Goal: Task Accomplishment & Management: Manage account settings

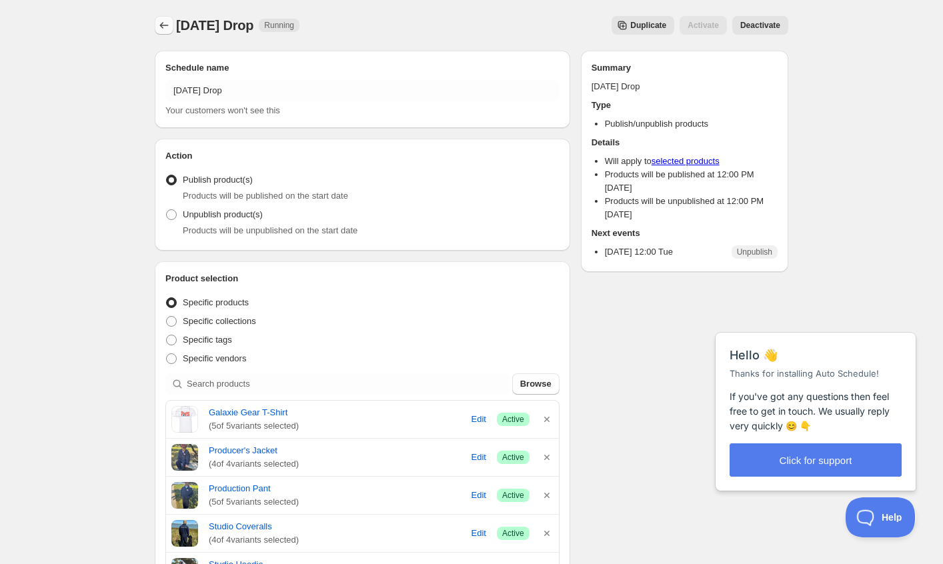
click at [161, 26] on icon "Schedules" at bounding box center [164, 25] width 9 height 7
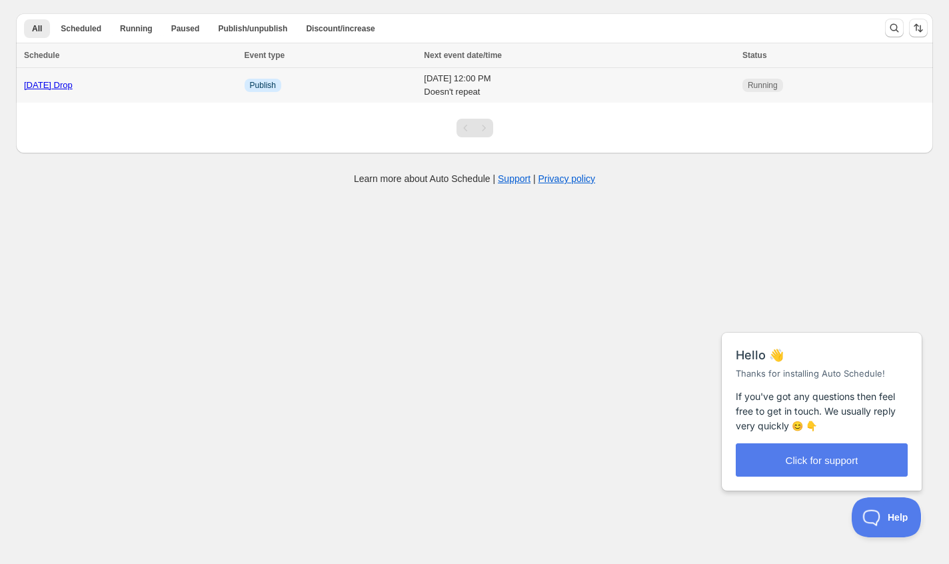
click at [53, 86] on link "[DATE] Drop" at bounding box center [48, 85] width 49 height 10
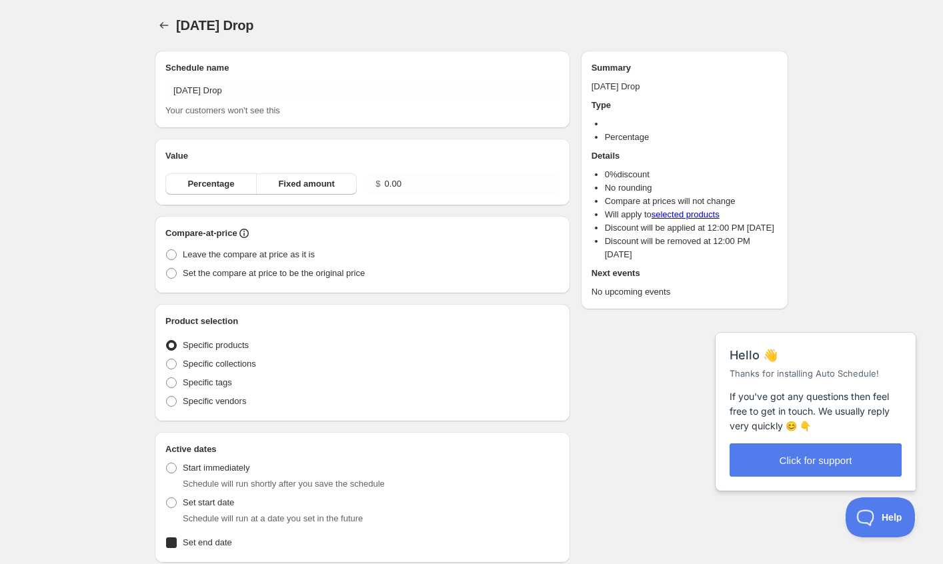
radio input "true"
checkbox input "true"
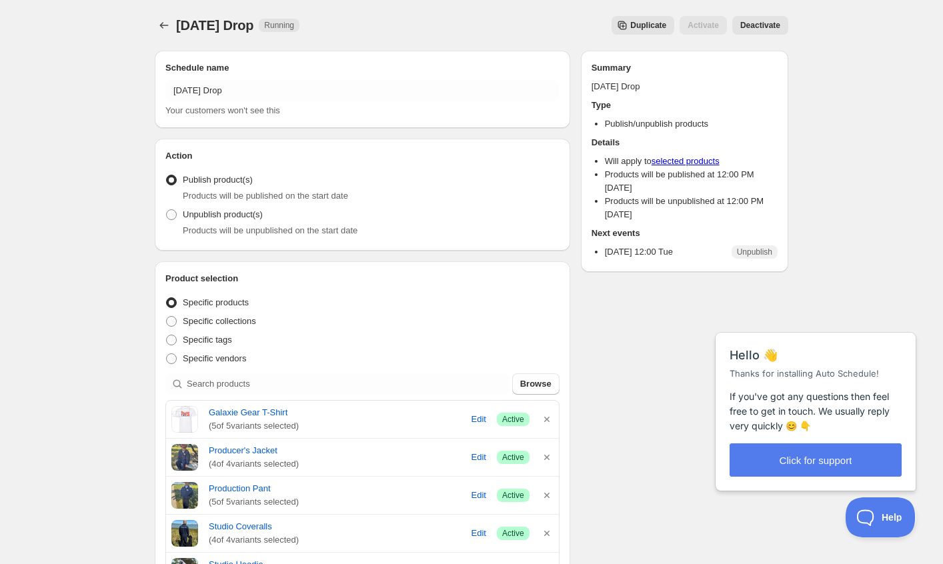
click at [757, 27] on span "Deactivate" at bounding box center [760, 25] width 40 height 11
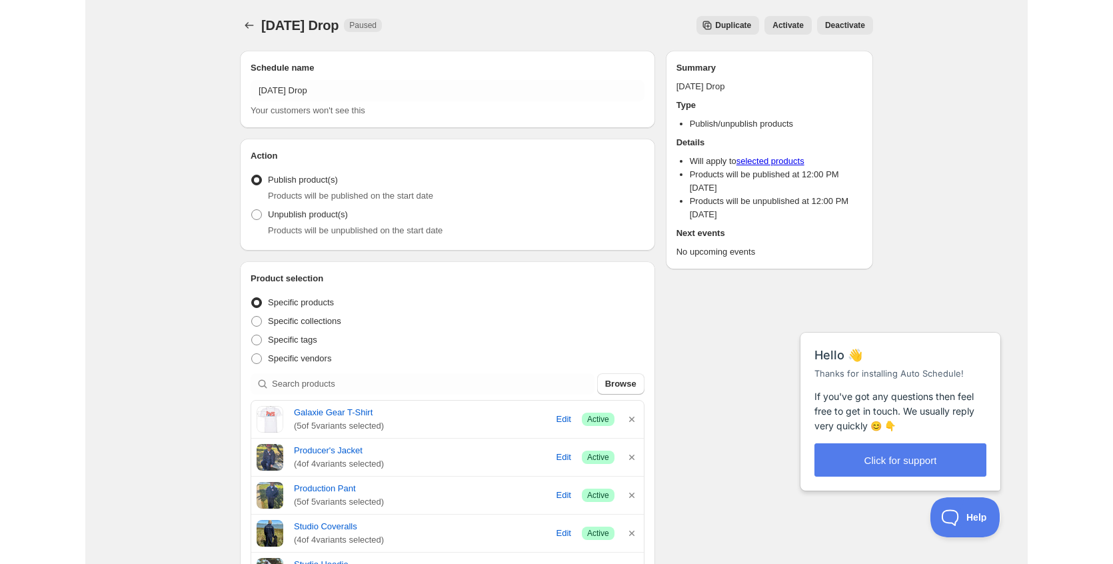
scroll to position [569, 0]
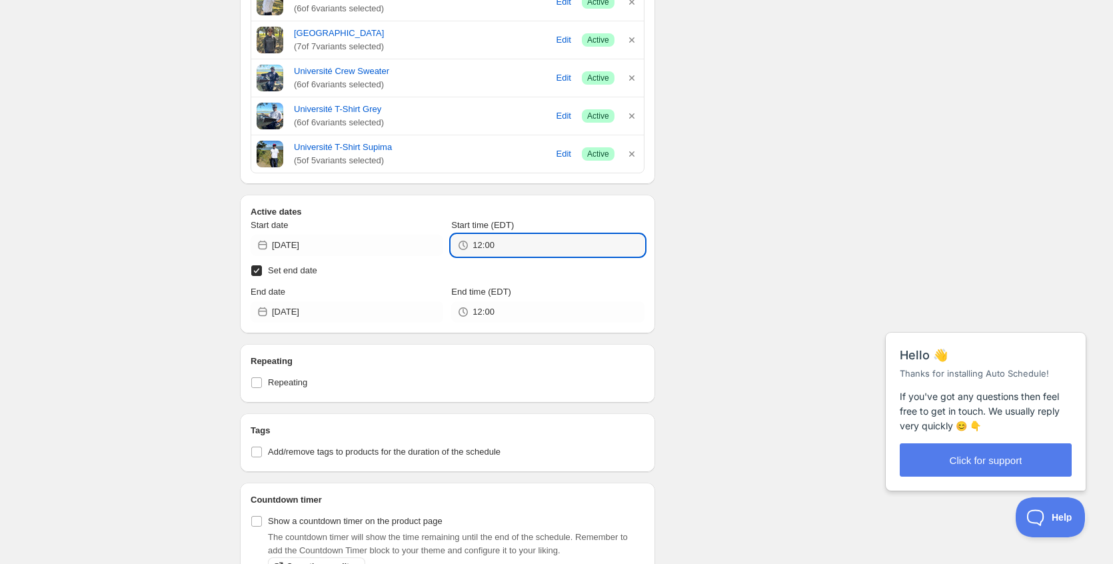
click at [619, 247] on input "12:00" at bounding box center [558, 245] width 171 height 21
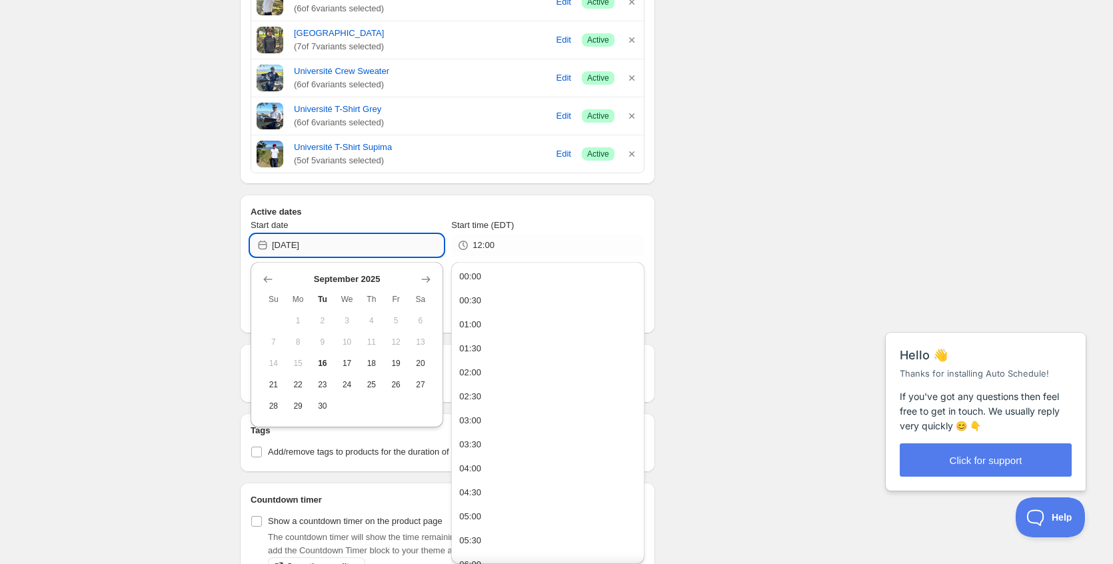
click at [414, 255] on input "[DATE]" at bounding box center [357, 245] width 171 height 21
type input "06:30"
click at [687, 228] on div "Schedule name [DATE] Drop Your customers won't see this Action Action Publish p…" at bounding box center [551, 210] width 644 height 1479
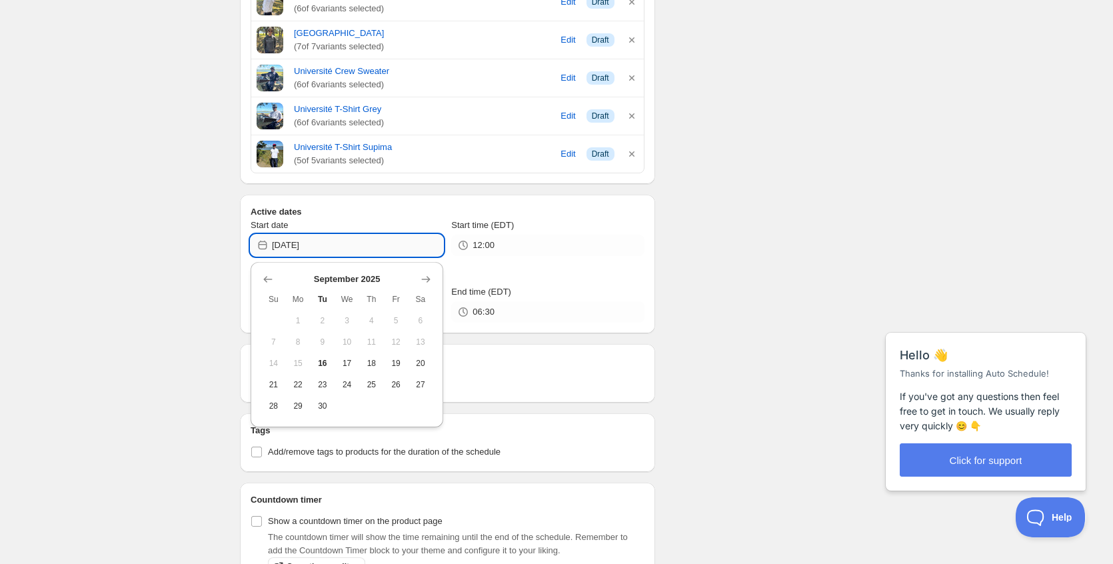
click at [374, 246] on input "[DATE]" at bounding box center [357, 245] width 171 height 21
click at [318, 361] on span "16" at bounding box center [323, 363] width 14 height 11
type input "[DATE]"
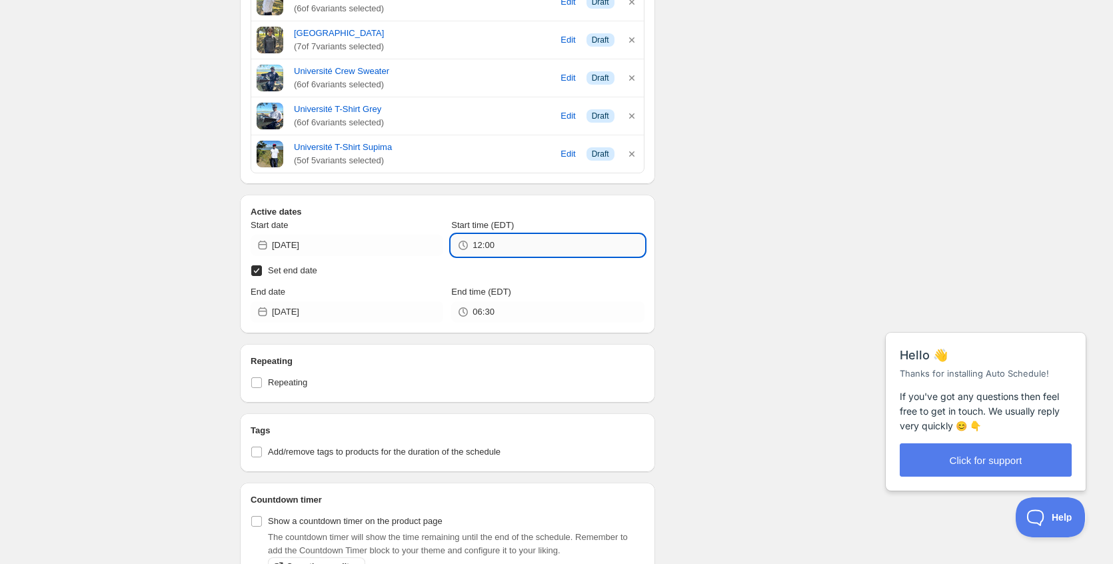
click at [512, 247] on input "12:00" at bounding box center [558, 245] width 171 height 21
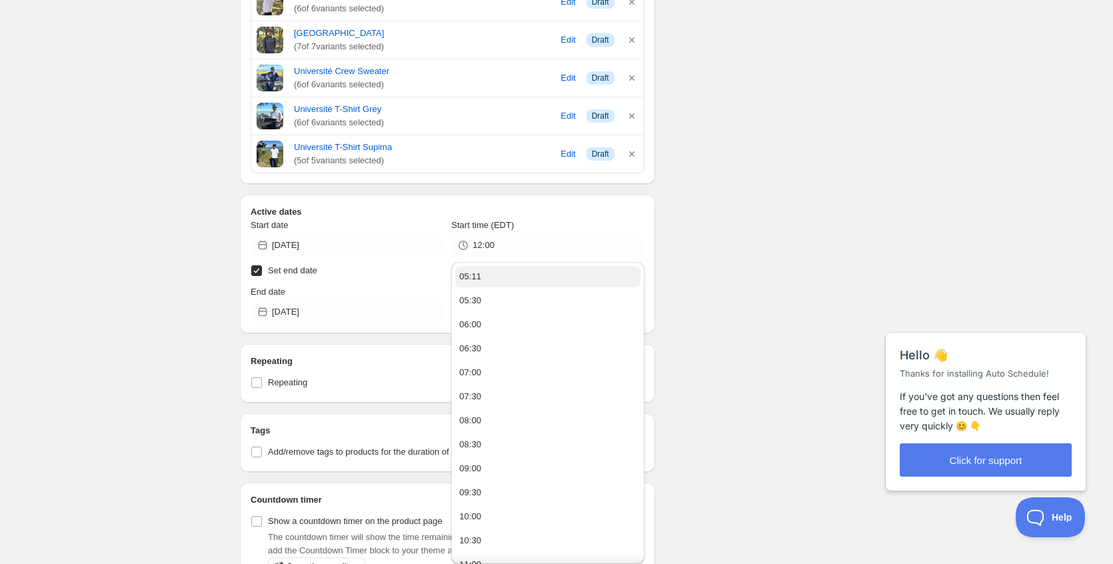
click at [501, 271] on button "05:11" at bounding box center [547, 276] width 185 height 21
type input "05:11"
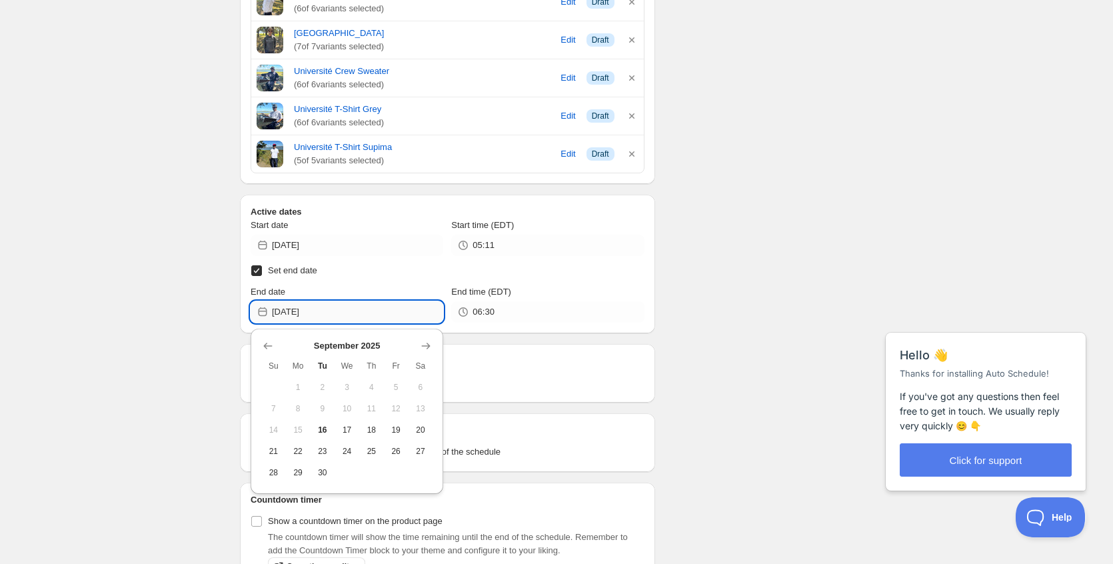
click at [327, 312] on input "[DATE]" at bounding box center [357, 311] width 171 height 21
drag, startPoint x: 344, startPoint y: 429, endPoint x: 390, endPoint y: 399, distance: 54.9
click at [344, 429] on span "17" at bounding box center [347, 430] width 14 height 11
type input "[DATE]"
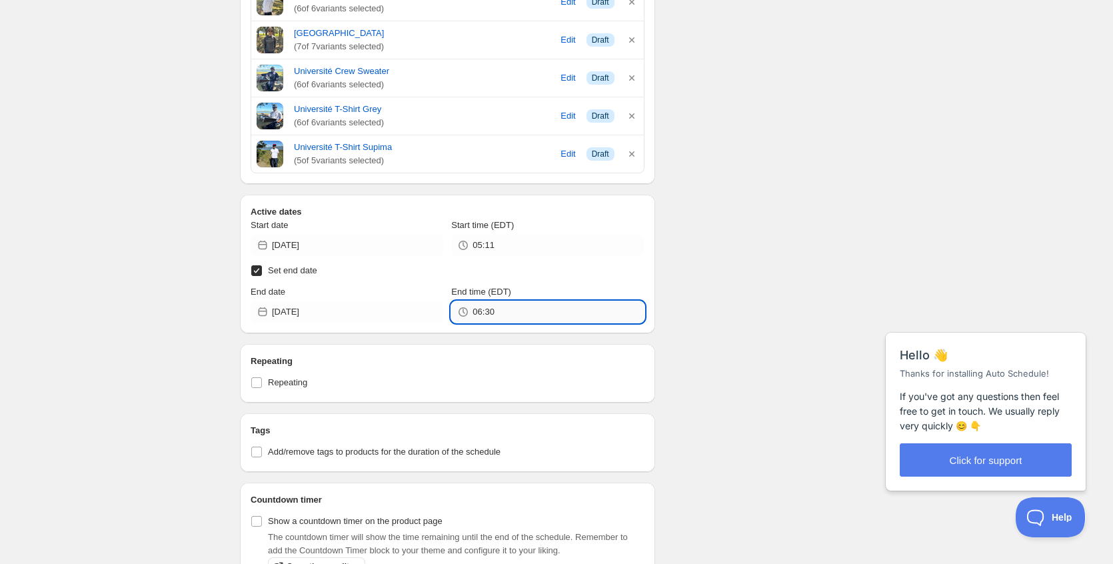
click at [515, 316] on input "06:30" at bounding box center [558, 311] width 171 height 21
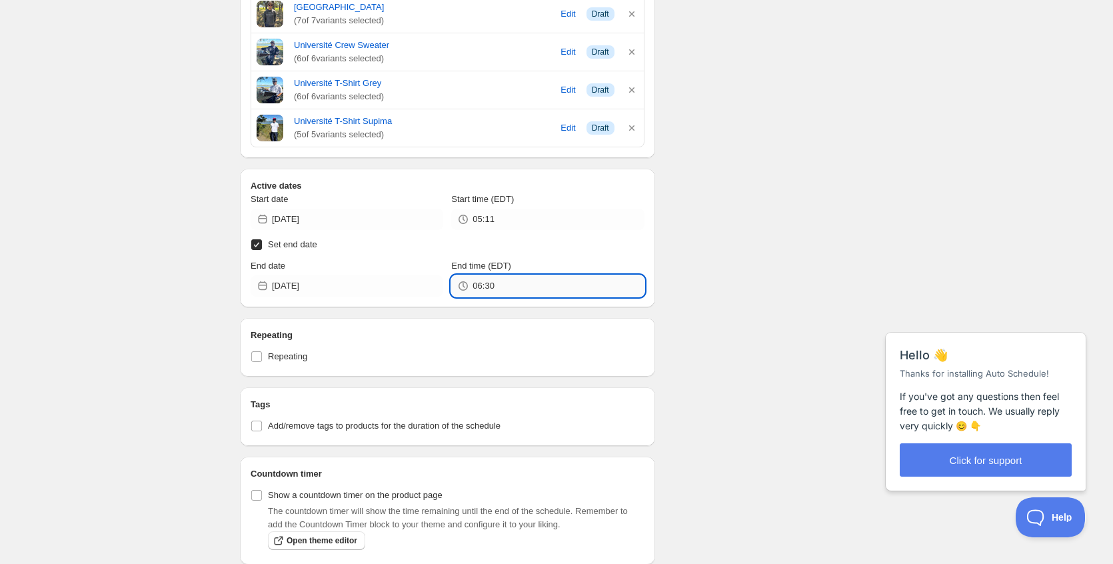
scroll to position [599, 0]
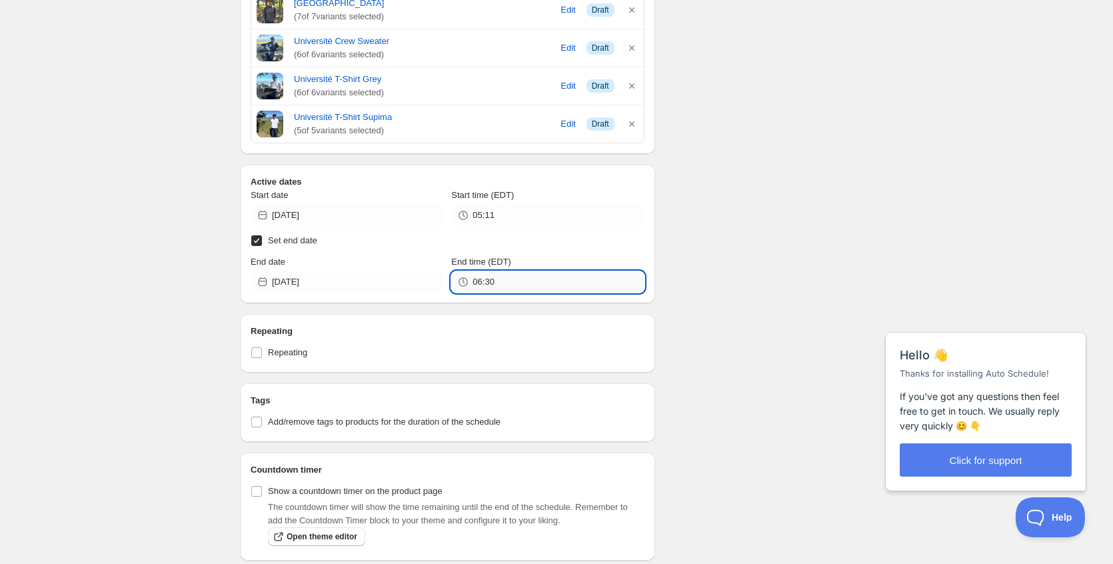
click at [592, 281] on input "06:30" at bounding box center [558, 281] width 171 height 21
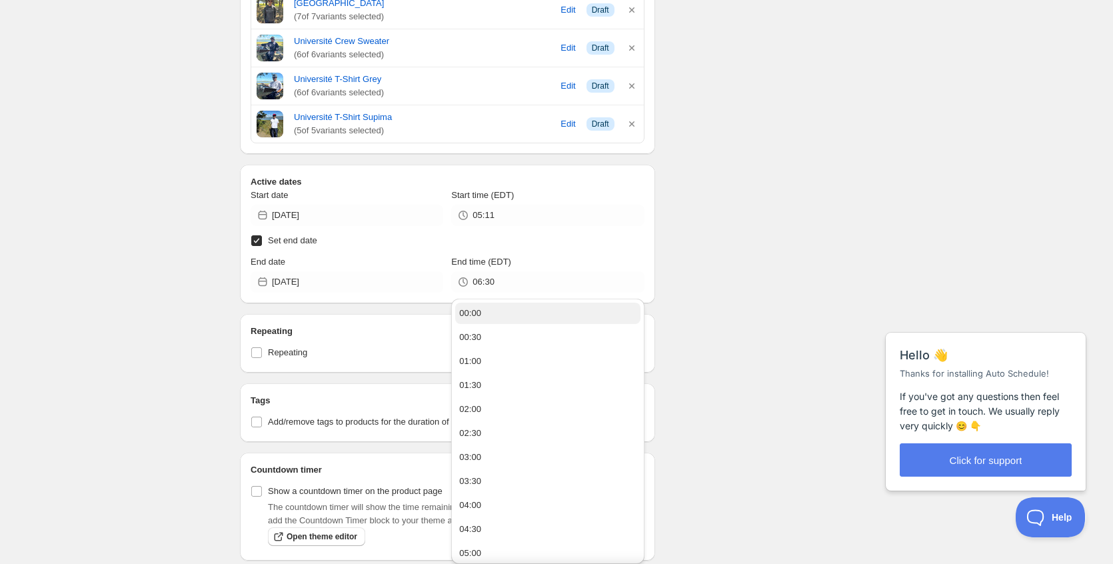
click at [547, 311] on button "00:00" at bounding box center [547, 313] width 185 height 21
type input "00:00"
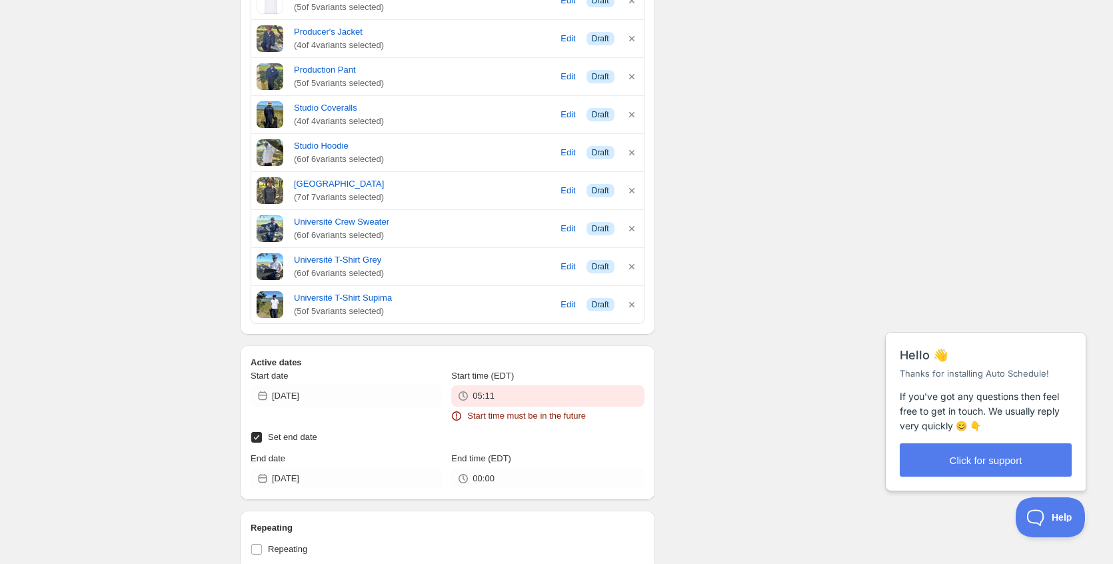
scroll to position [516, 0]
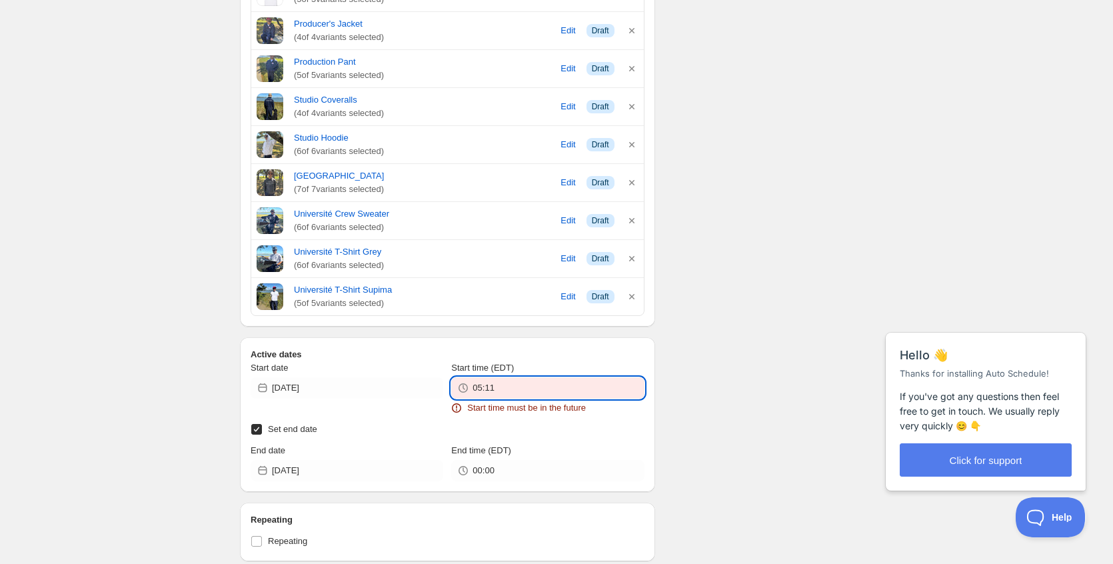
click at [591, 389] on input "05:11" at bounding box center [558, 387] width 171 height 21
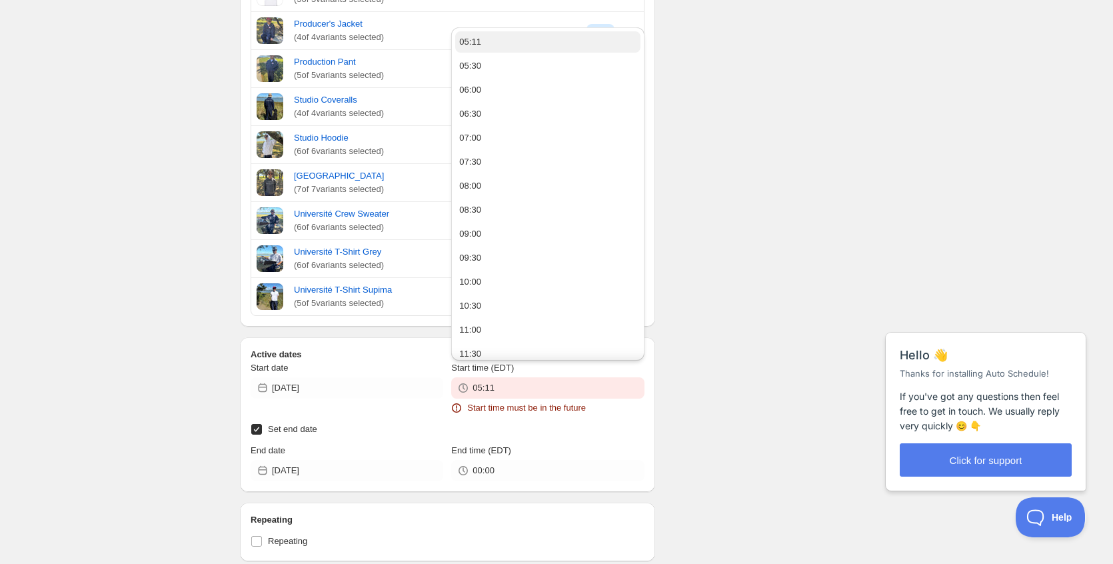
click at [564, 40] on button "05:11" at bounding box center [547, 41] width 185 height 21
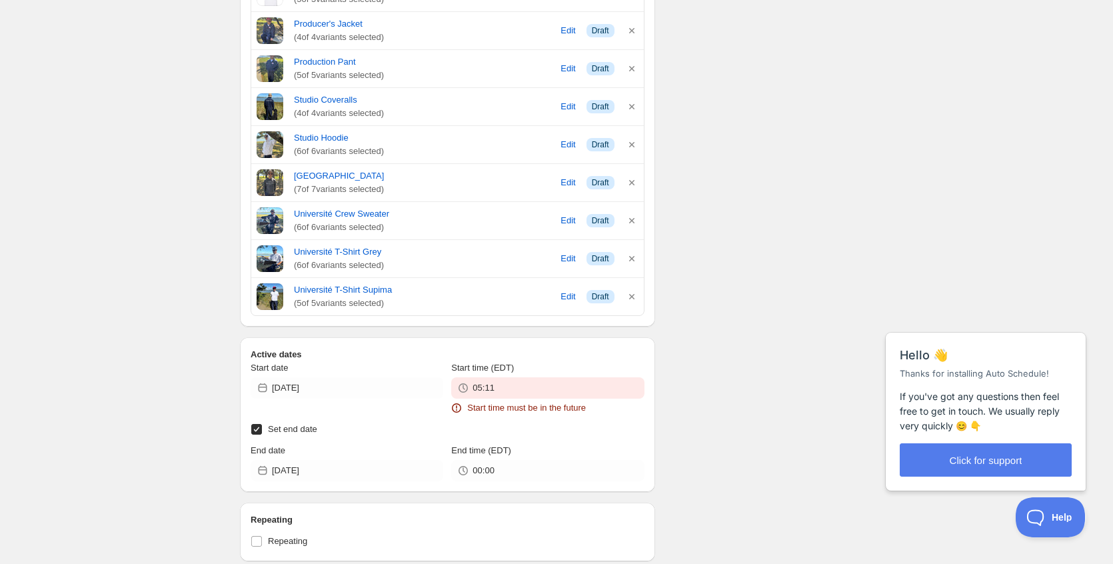
click at [817, 161] on div "There were some issues with your form submission Start time must be in the futu…" at bounding box center [551, 316] width 644 height 1584
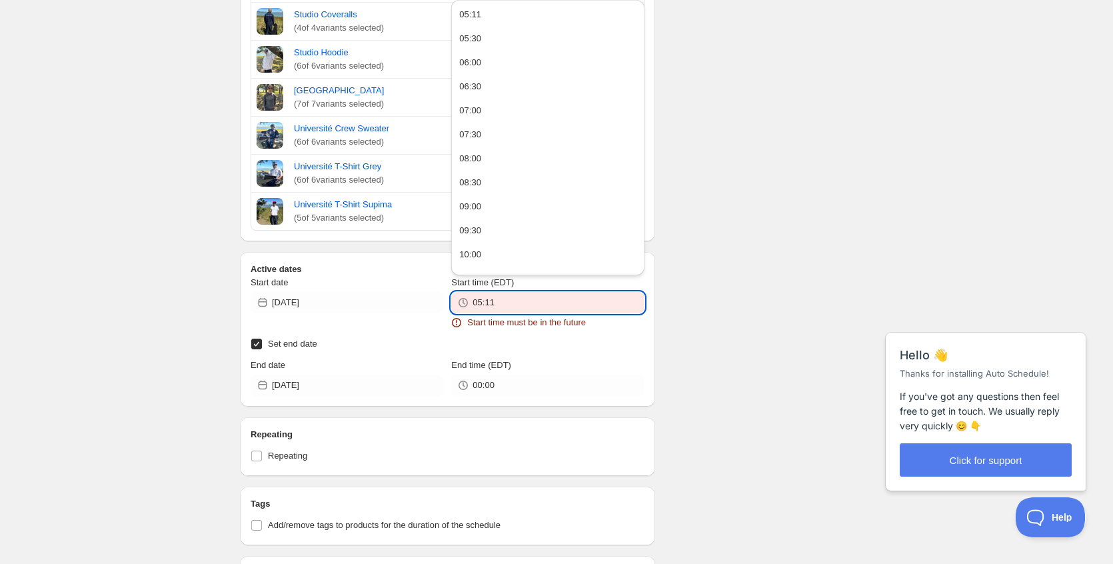
click at [494, 299] on input "05:11" at bounding box center [558, 302] width 171 height 21
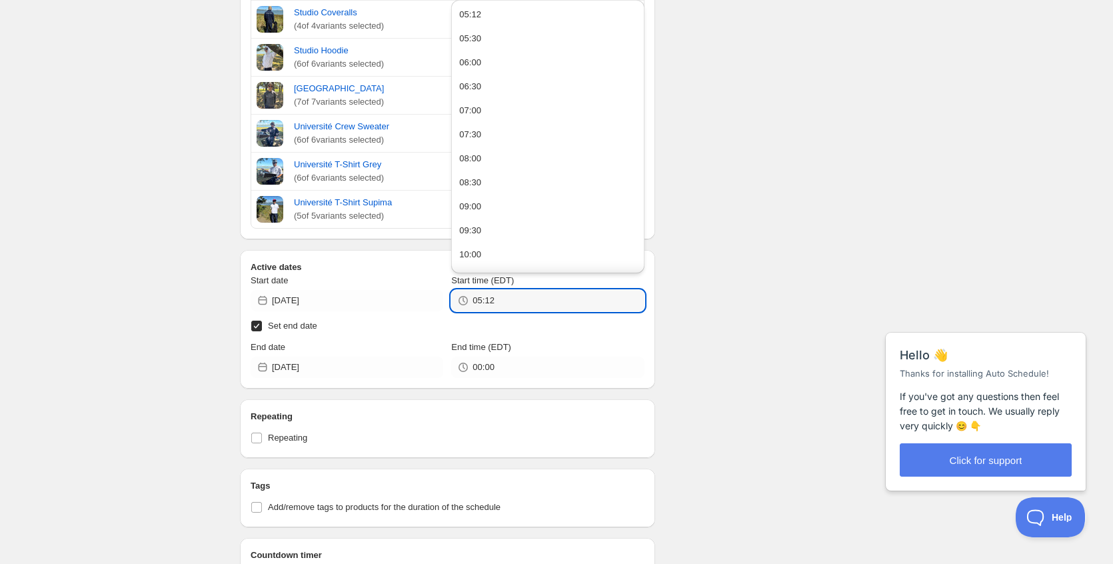
type input "05:12"
click at [765, 193] on div "There were some issues with your form submission Start time must be in the futu…" at bounding box center [551, 221] width 644 height 1568
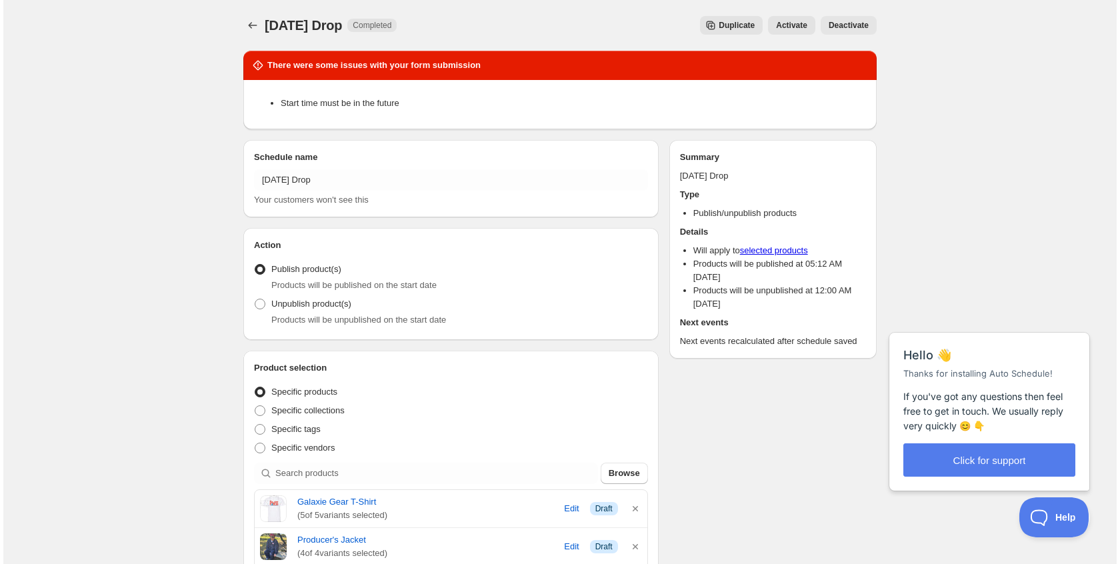
scroll to position [0, 0]
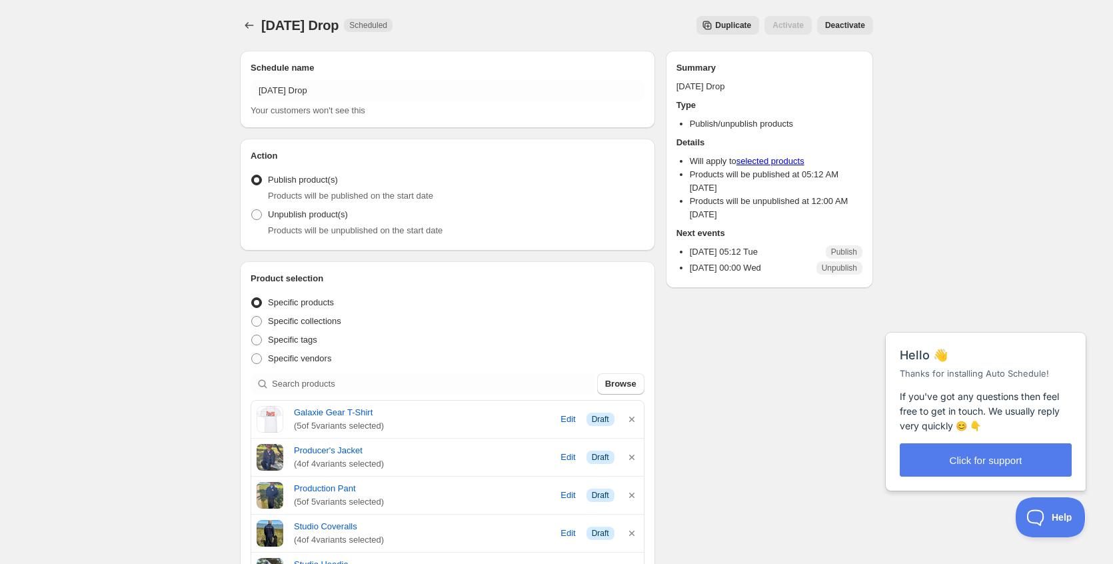
click at [793, 27] on div "Activate" at bounding box center [788, 25] width 47 height 19
click at [251, 28] on icon "Schedules" at bounding box center [249, 25] width 13 height 13
